Goal: Task Accomplishment & Management: Use online tool/utility

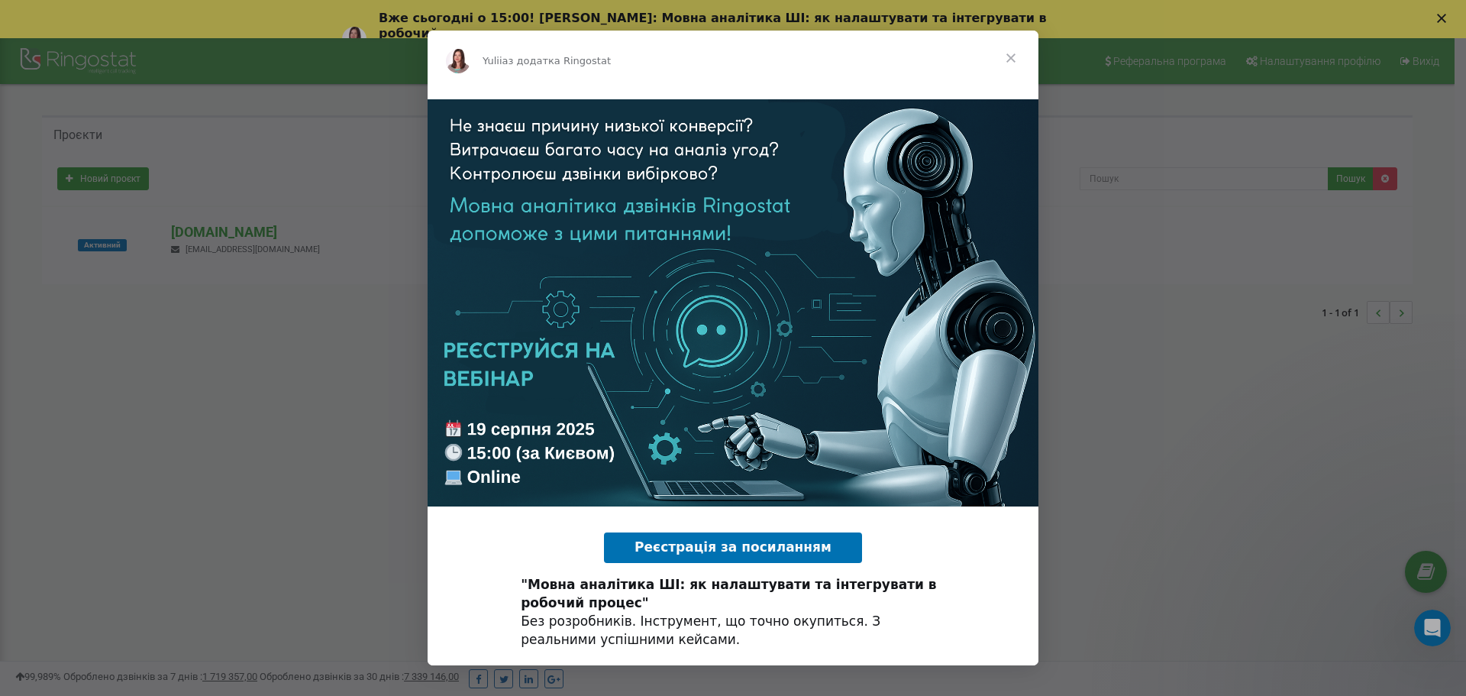
click at [1006, 55] on span "Закрити" at bounding box center [1010, 58] width 55 height 55
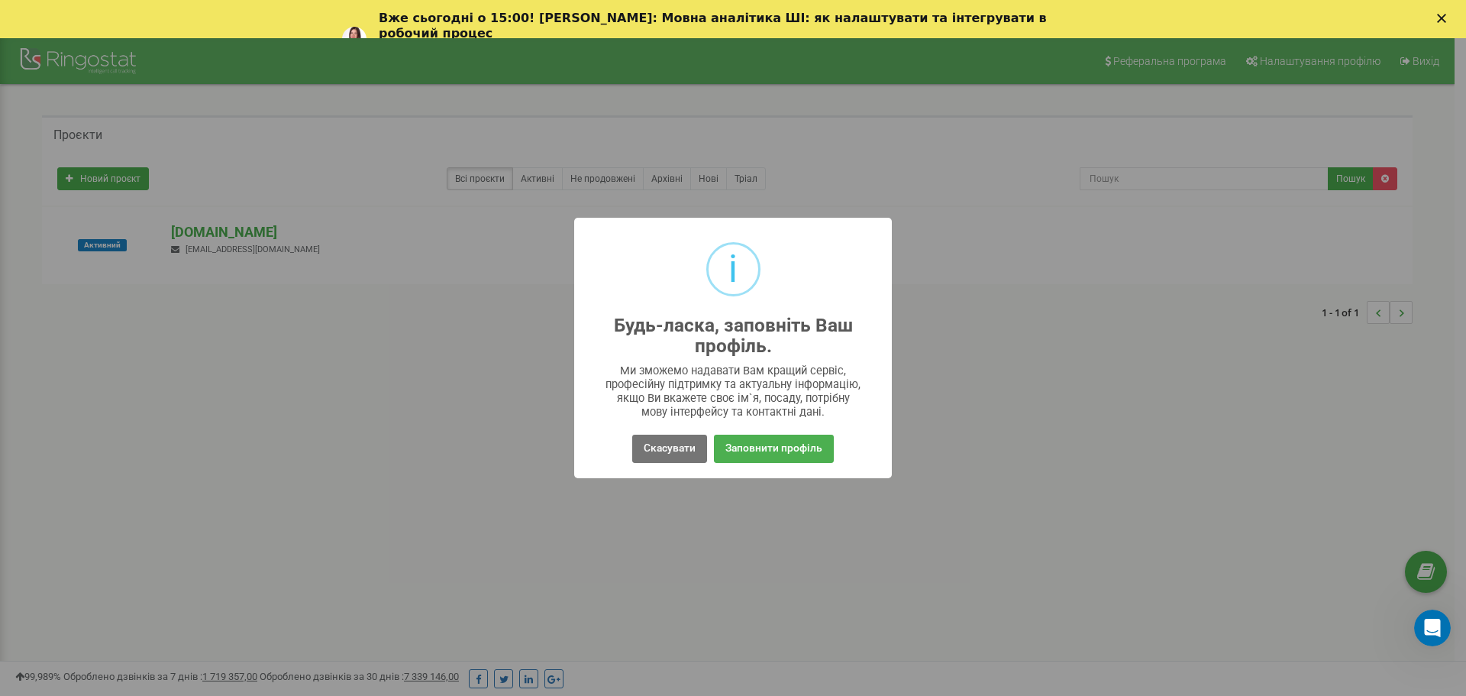
click at [1438, 12] on div "Вже сьогодні о 15:00! Вебінар: Мовна аналітика ШІ: як налаштувати та інтегруват…" at bounding box center [733, 39] width 1466 height 66
click at [676, 441] on button "Скасувати" at bounding box center [669, 448] width 75 height 28
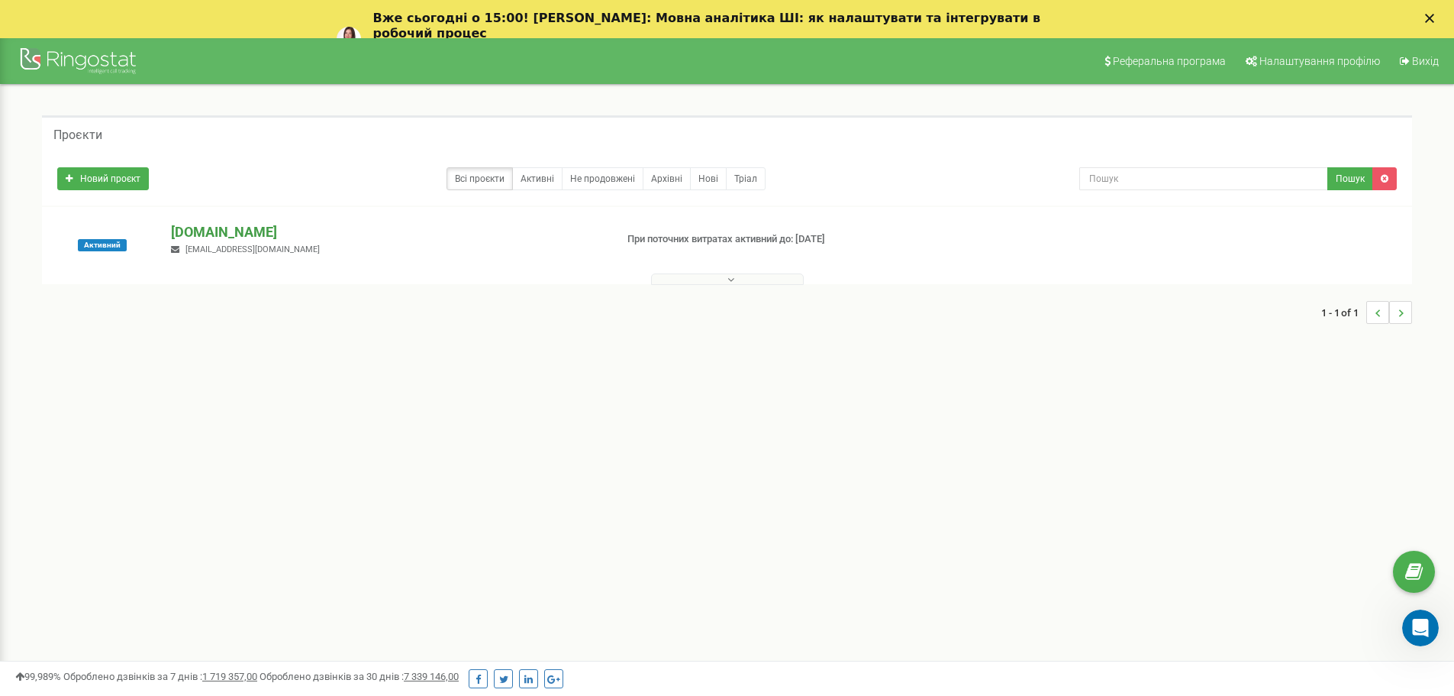
click at [255, 231] on p "[DOMAIN_NAME]" at bounding box center [386, 232] width 431 height 20
click at [1435, 17] on icon "Закрити" at bounding box center [1429, 18] width 9 height 9
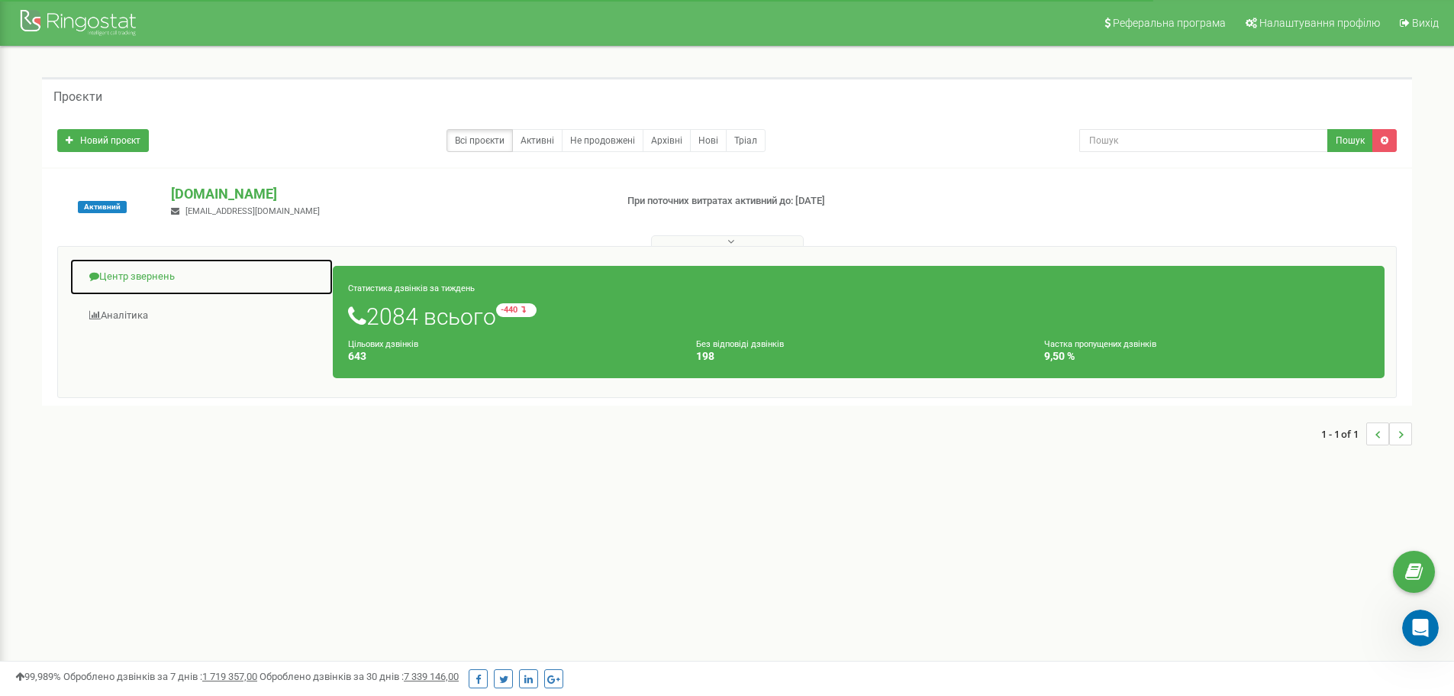
click at [143, 272] on link "Центр звернень" at bounding box center [201, 276] width 264 height 37
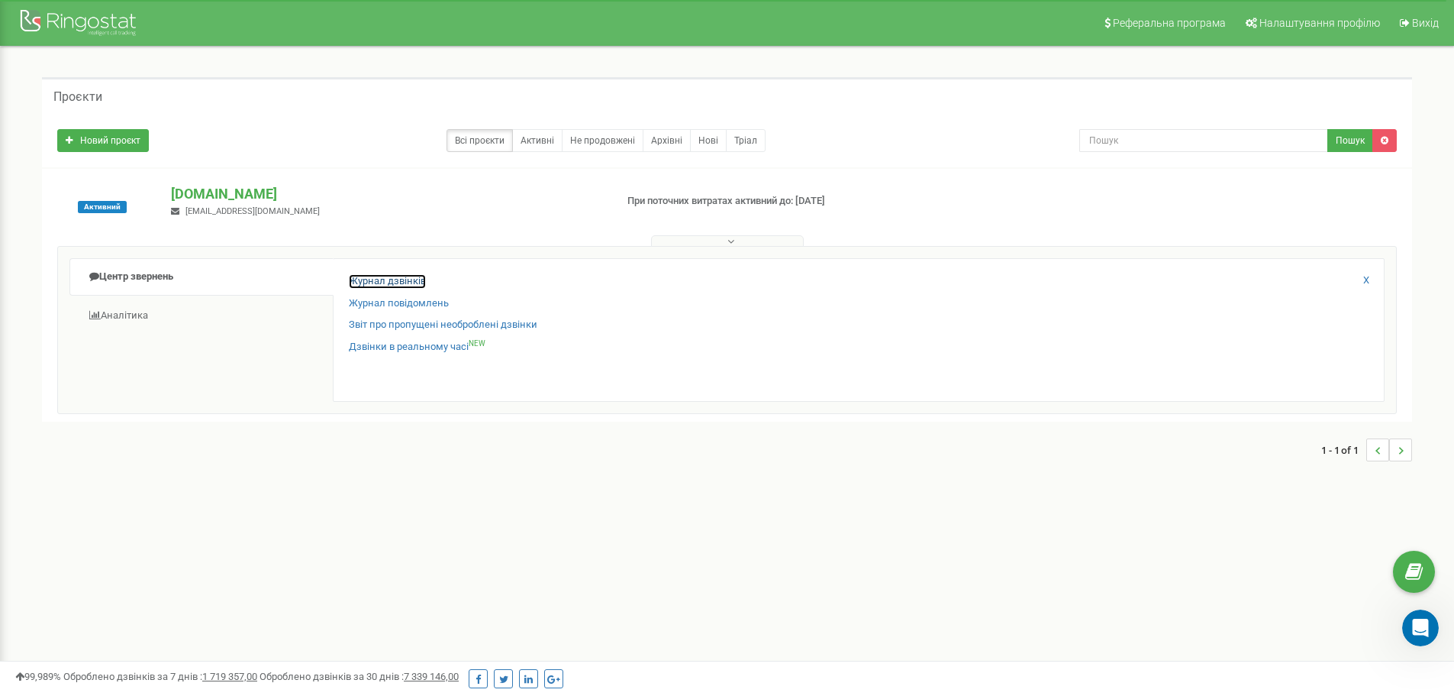
click at [395, 286] on link "Журнал дзвінків" at bounding box center [387, 281] width 77 height 15
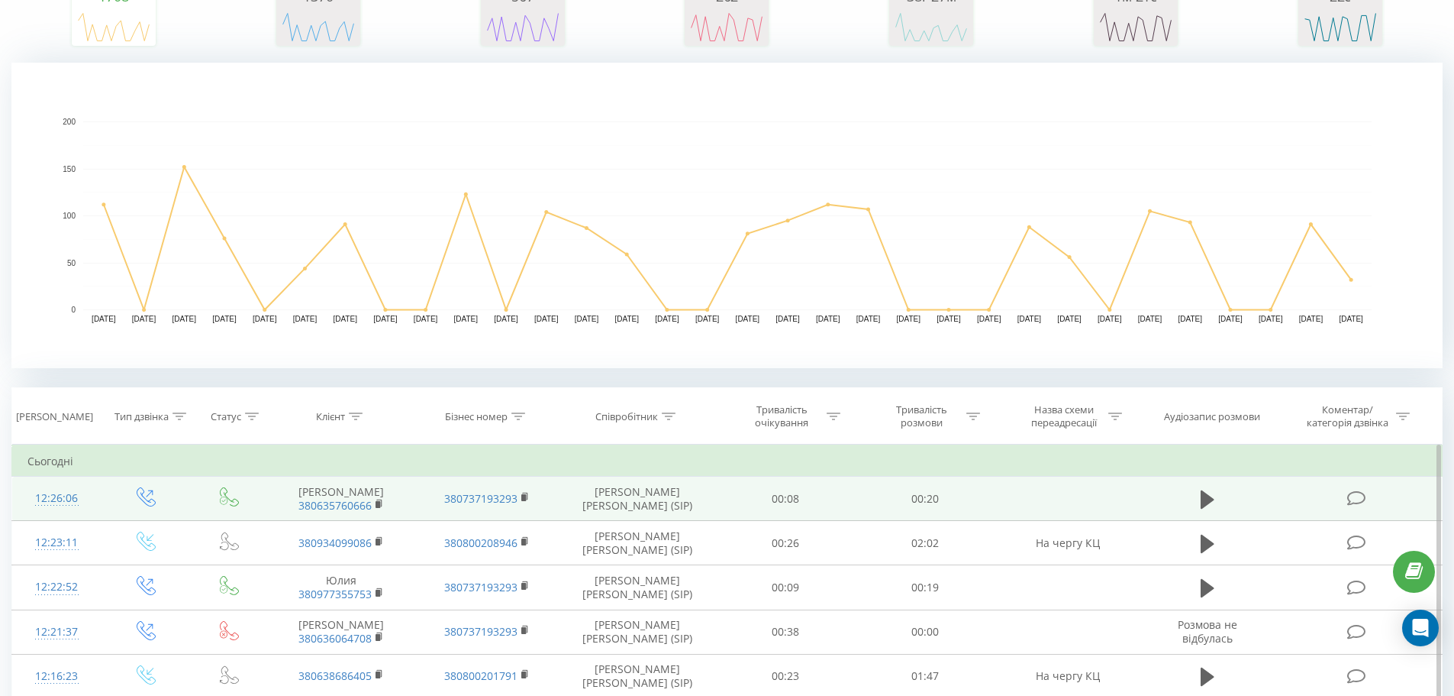
scroll to position [305, 0]
